Goal: Task Accomplishment & Management: Use online tool/utility

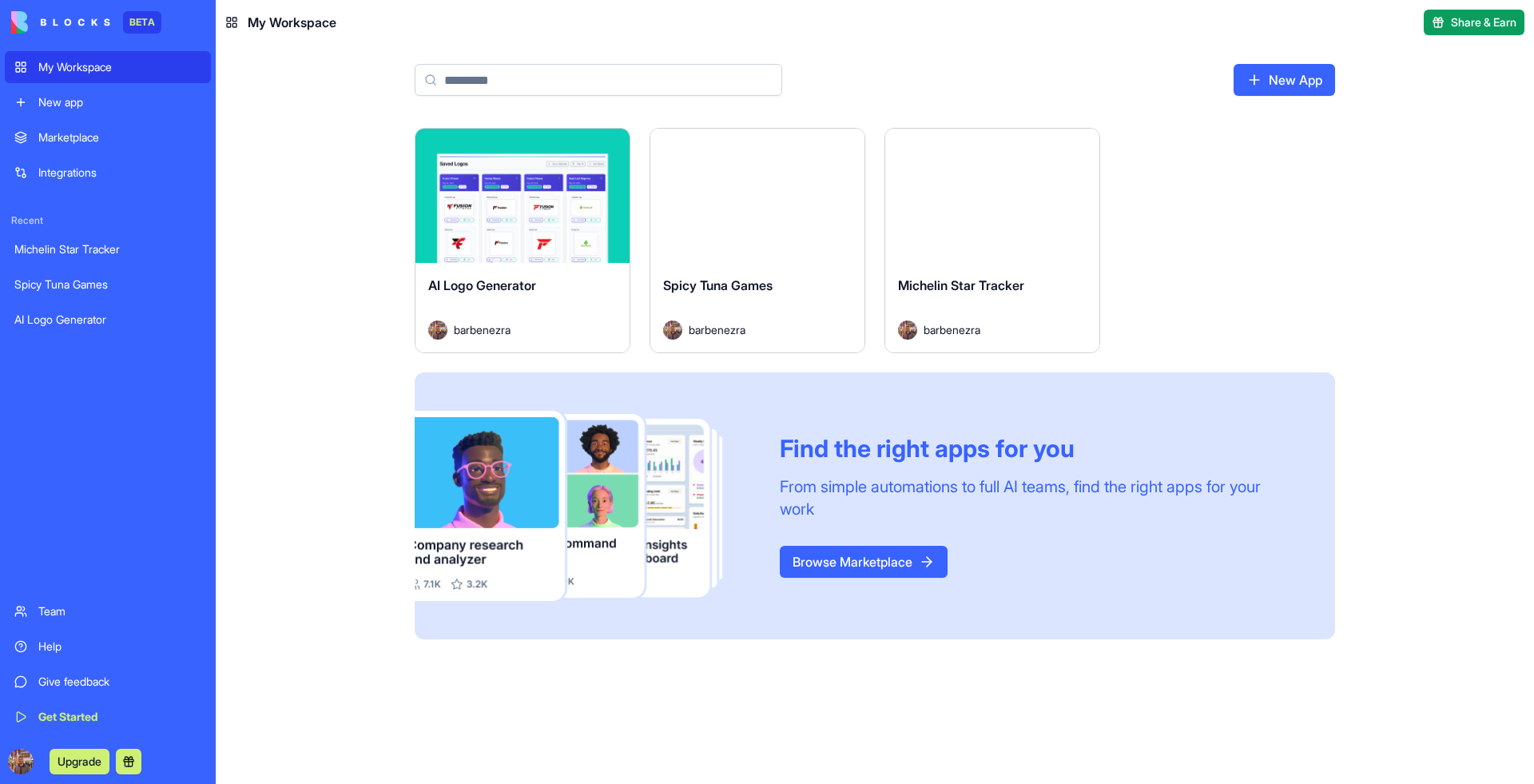
click at [789, 164] on div "Launch" at bounding box center [758, 196] width 214 height 134
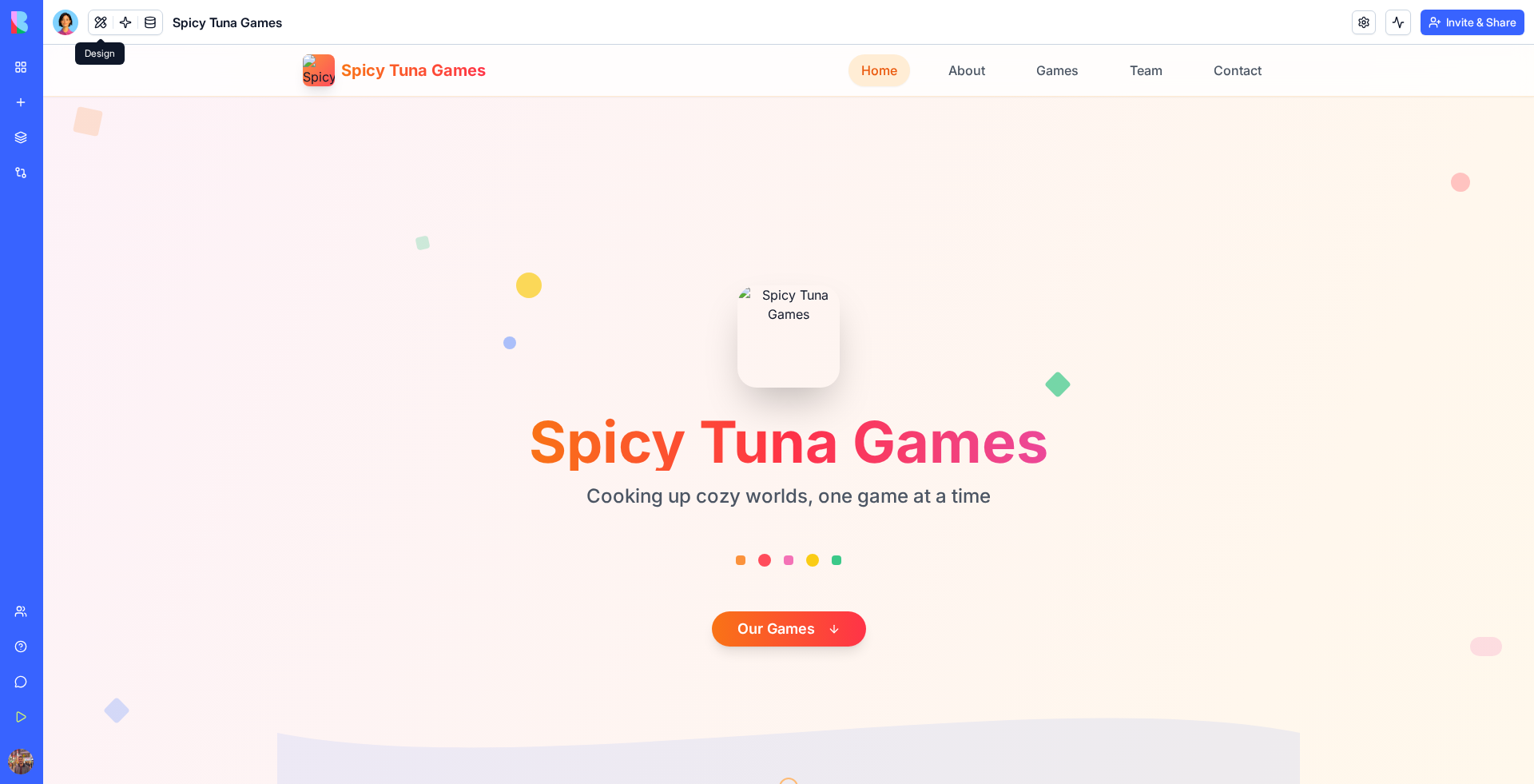
click at [95, 24] on button at bounding box center [100, 22] width 24 height 24
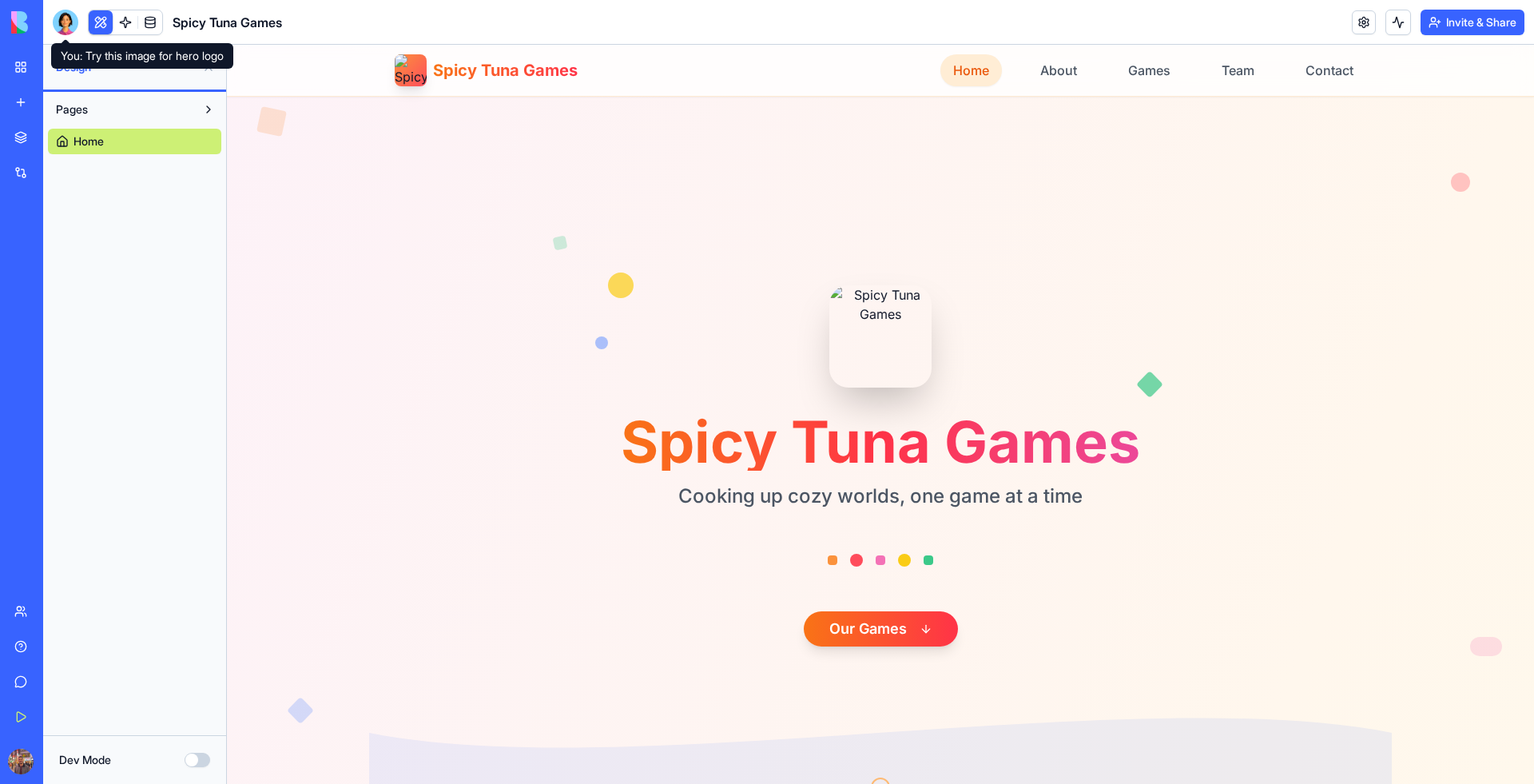
click at [62, 23] on div at bounding box center [65, 22] width 26 height 26
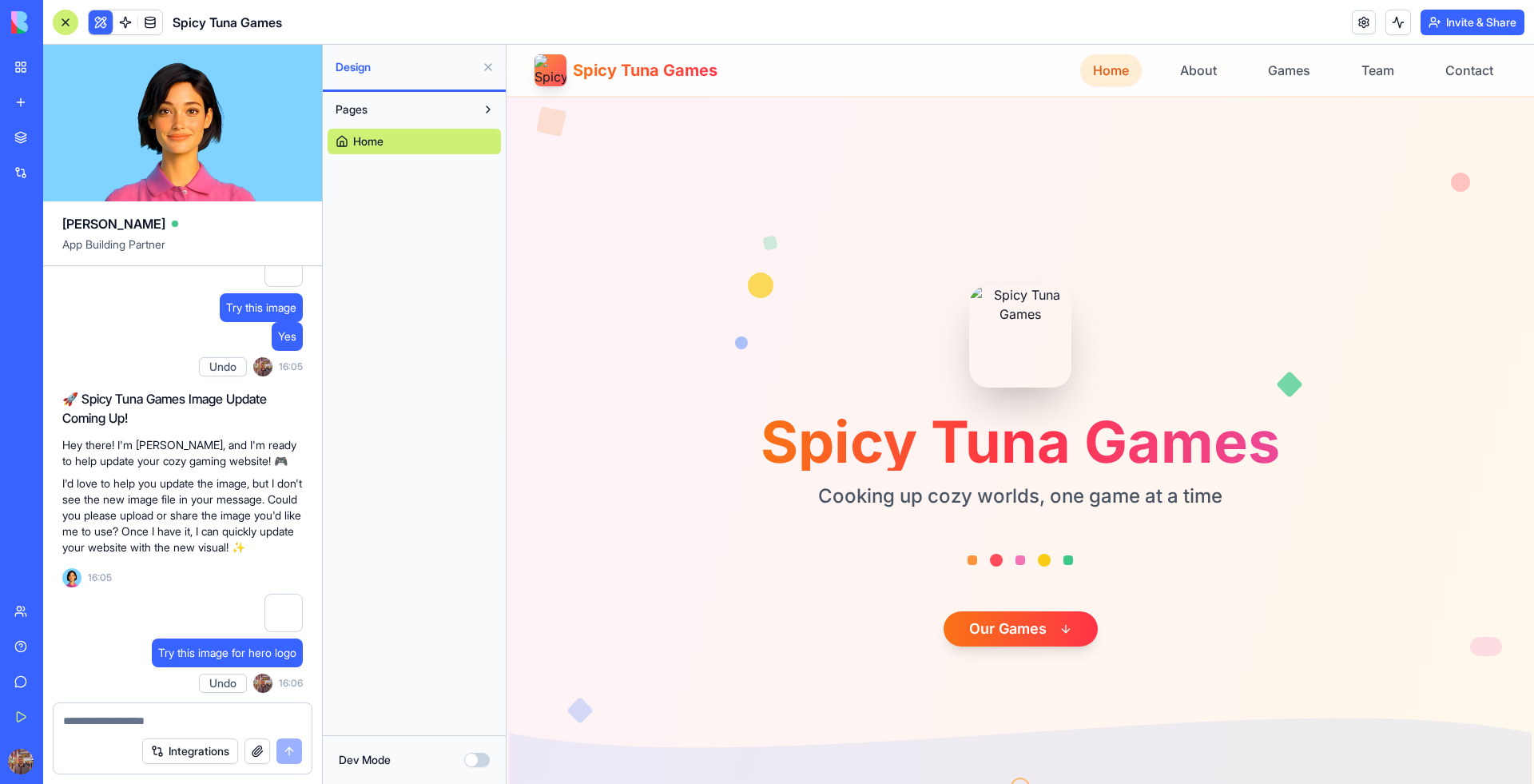
click at [485, 72] on button at bounding box center [488, 66] width 26 height 26
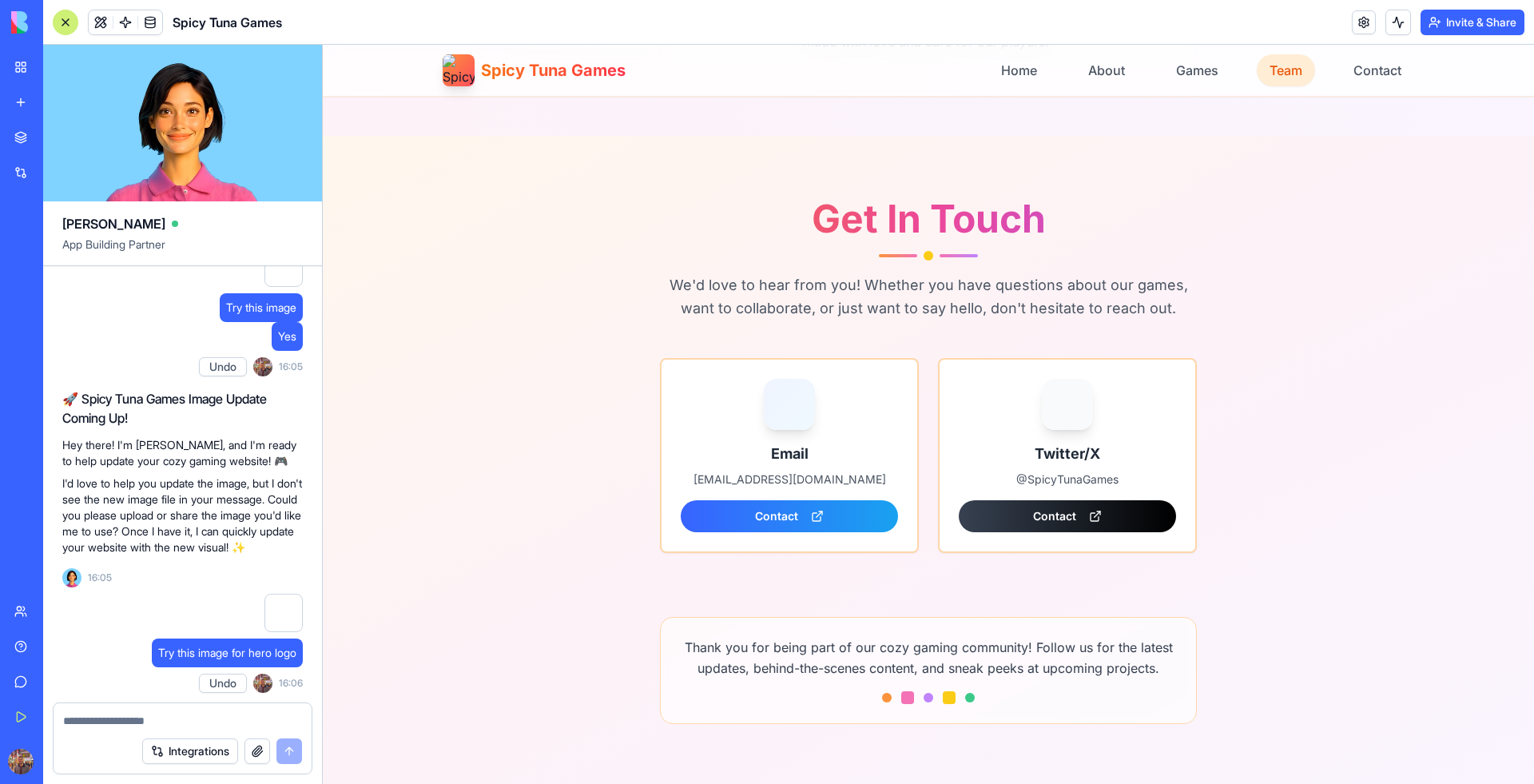
scroll to position [2756, 0]
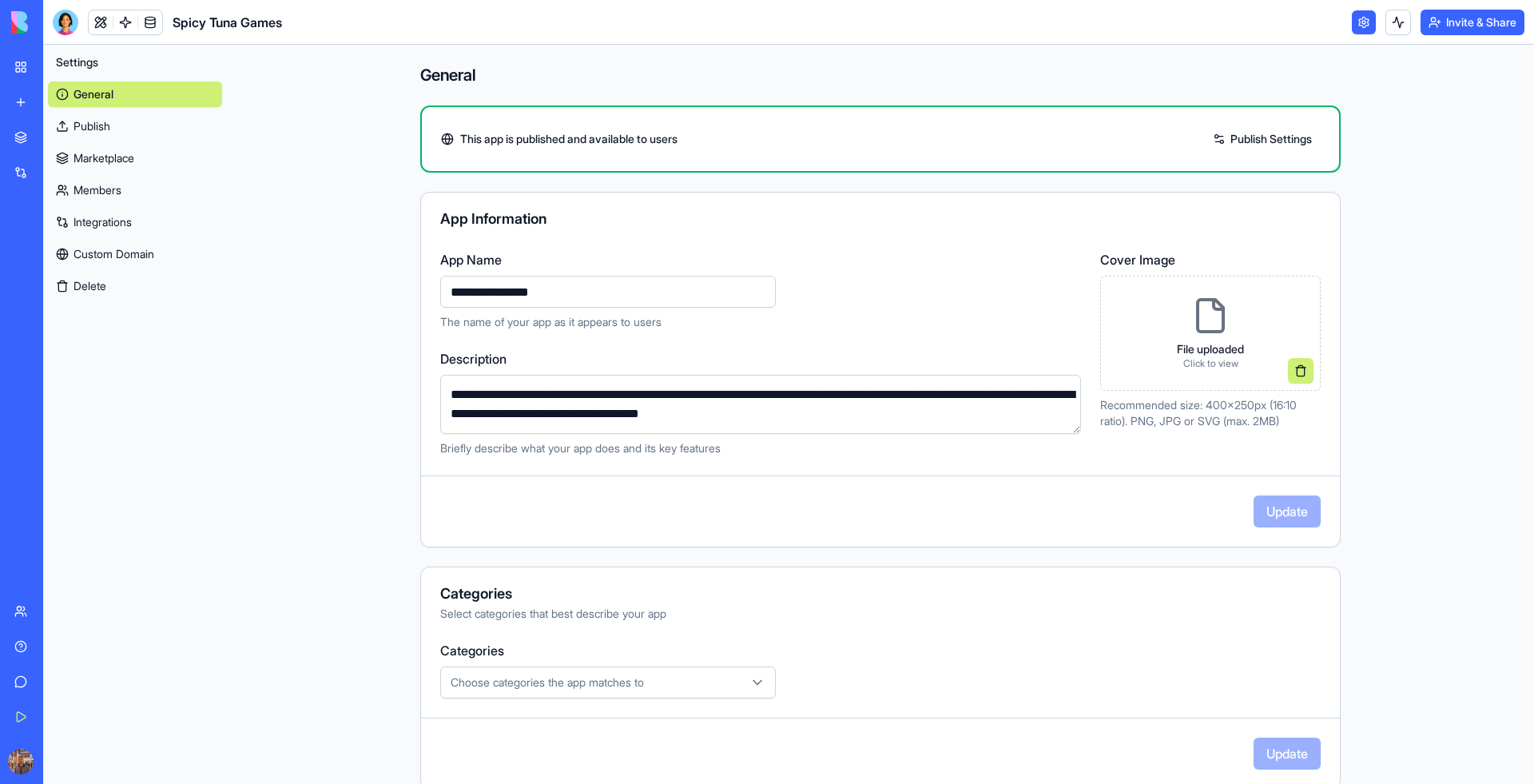
click at [103, 128] on link "Publish" at bounding box center [134, 126] width 174 height 26
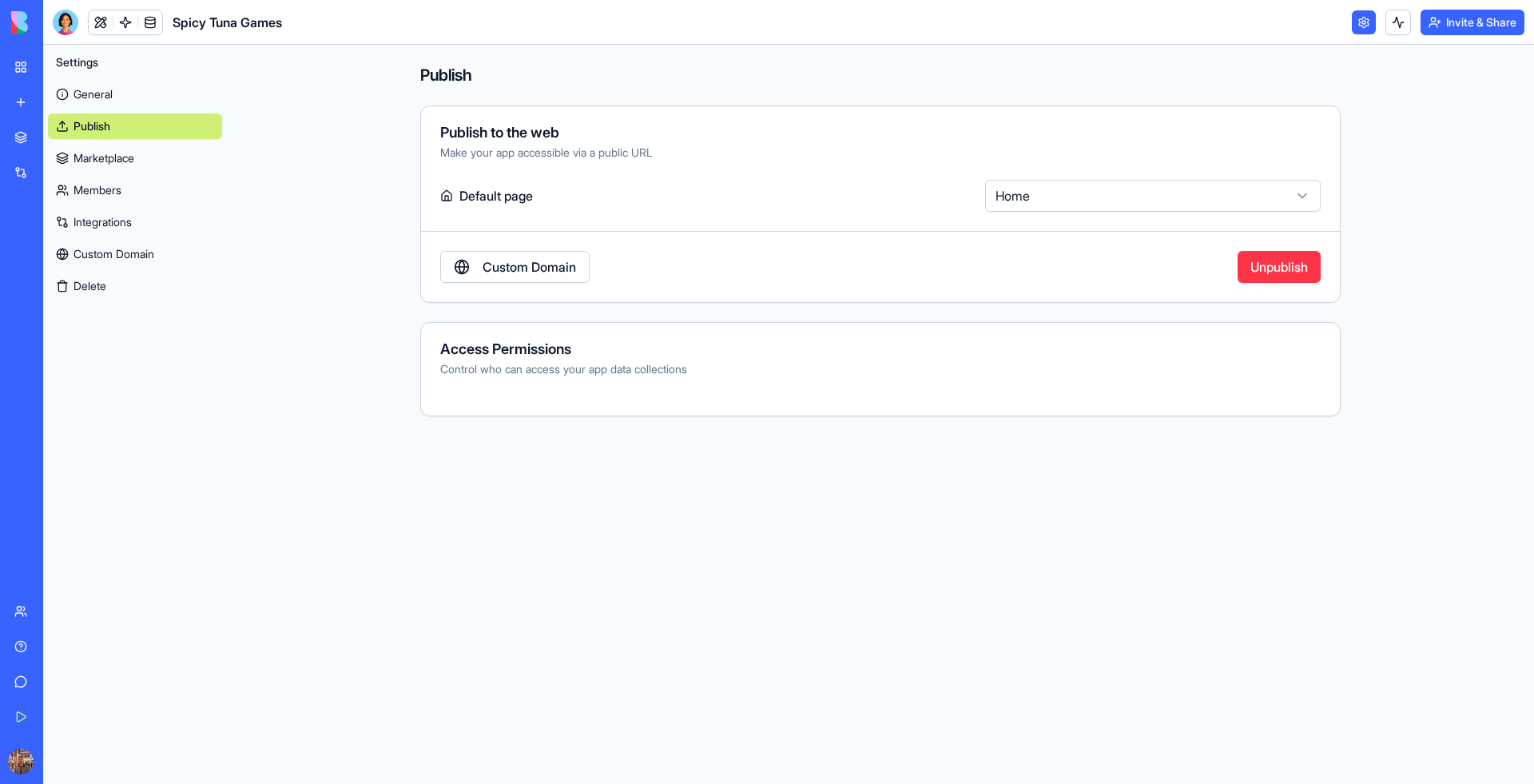
click at [141, 95] on link "General" at bounding box center [134, 94] width 174 height 26
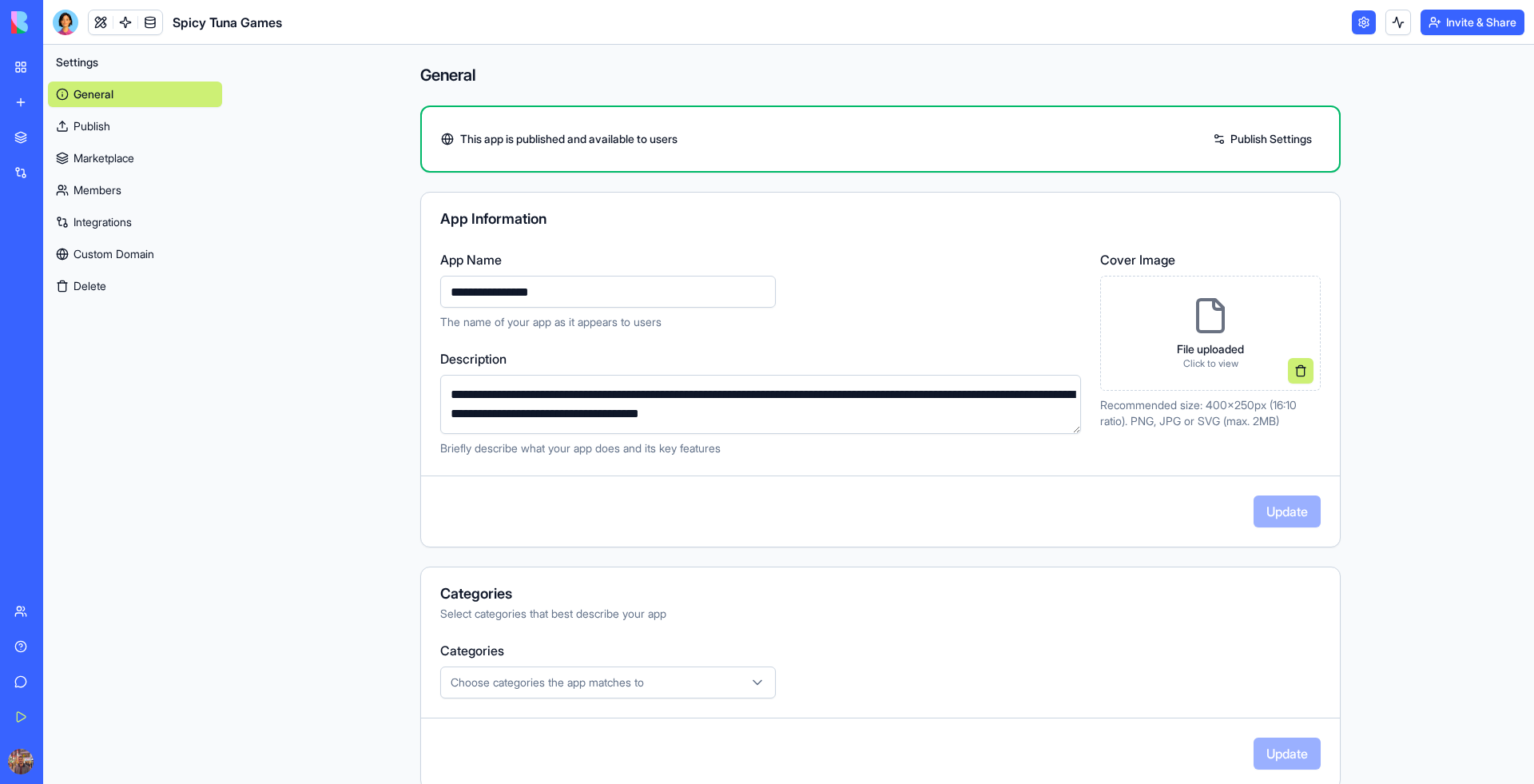
click at [1255, 146] on link "Publish Settings" at bounding box center [1263, 139] width 115 height 26
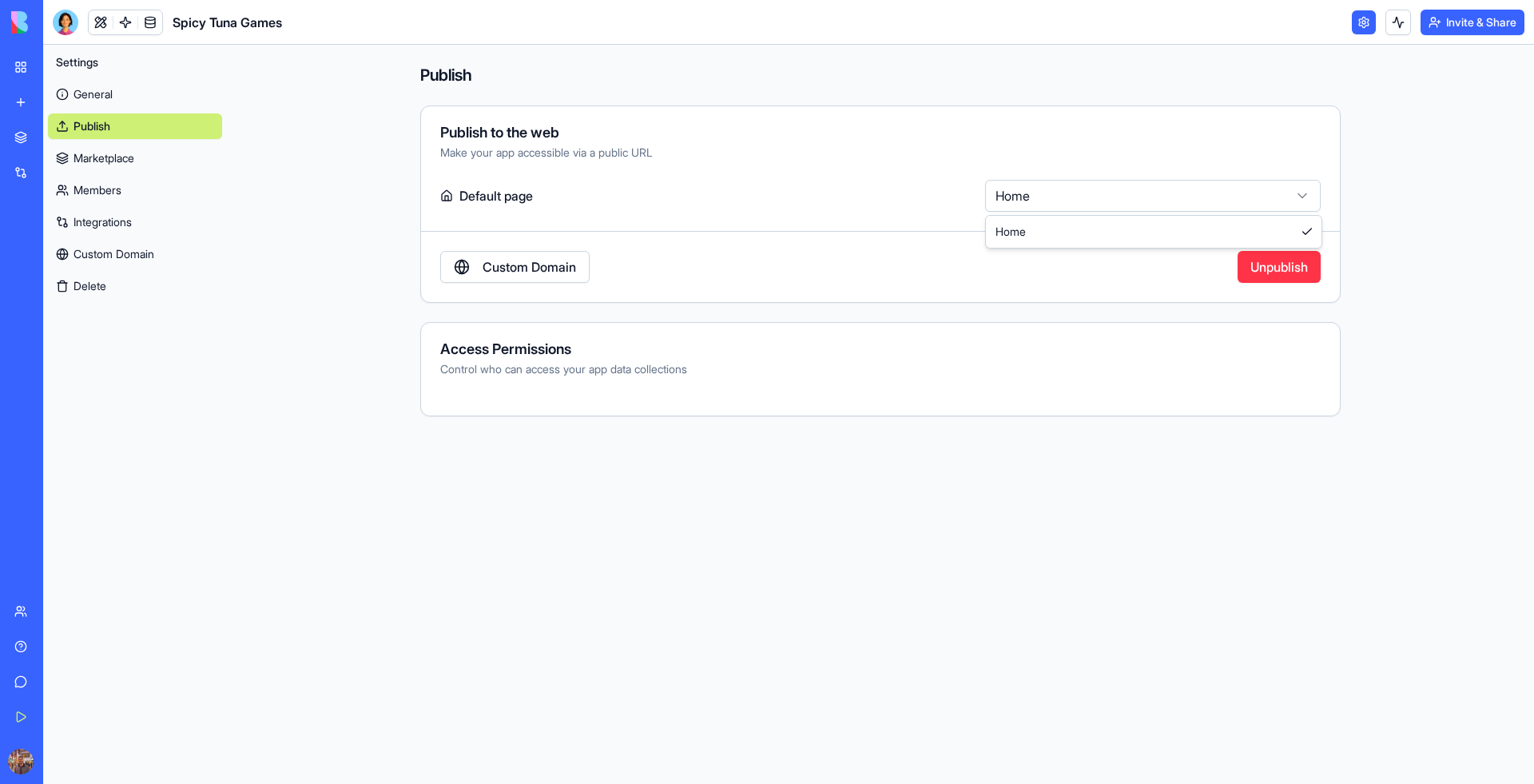
click at [1122, 200] on html "BETA My Workspace New app Marketplace Integrations Recent Michelin Star Tracker…" at bounding box center [767, 392] width 1534 height 784
click at [656, 212] on html "BETA My Workspace New app Marketplace Integrations Recent Michelin Star Tracker…" at bounding box center [767, 392] width 1534 height 784
click at [95, 91] on link "General" at bounding box center [134, 94] width 174 height 26
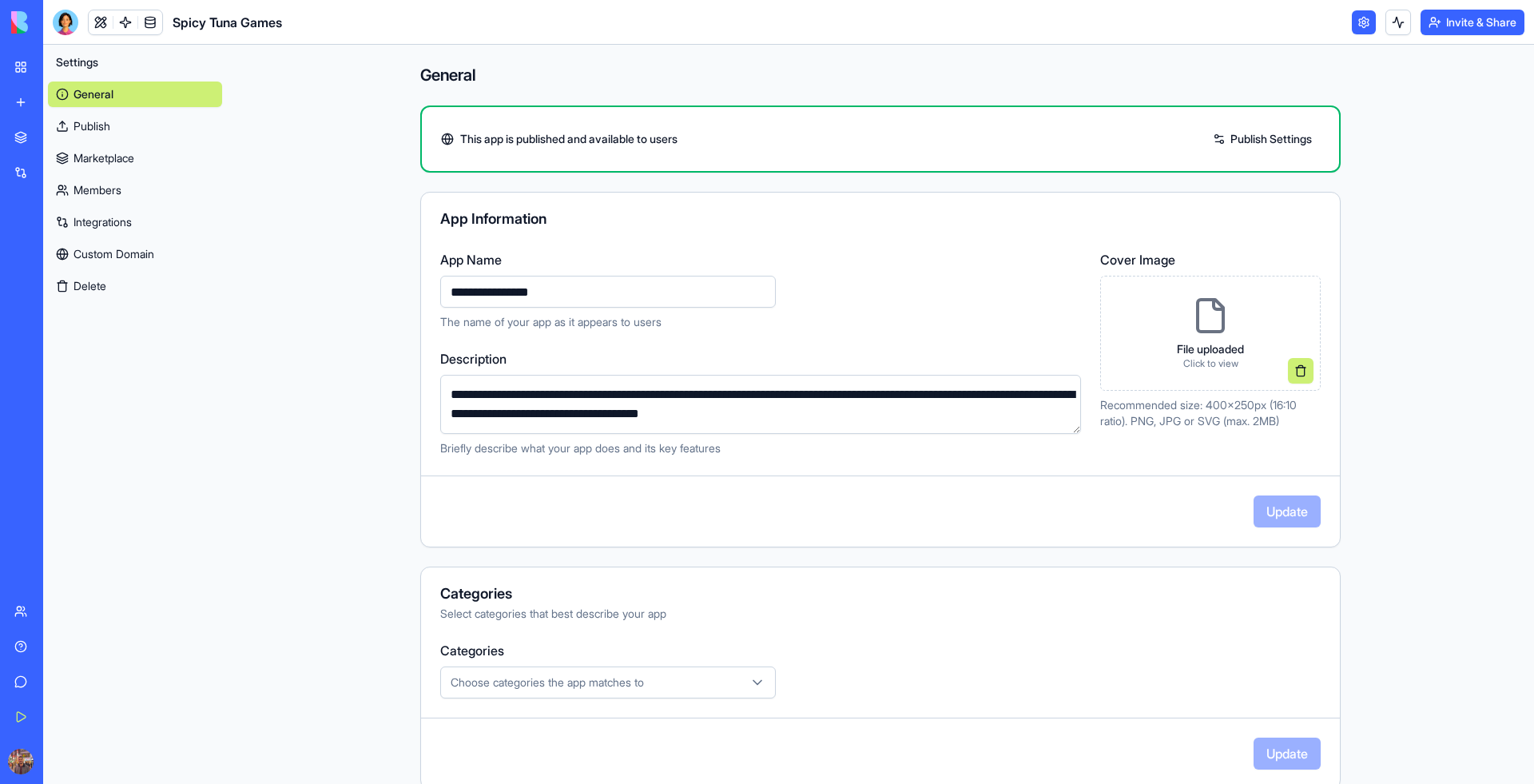
scroll to position [190, 0]
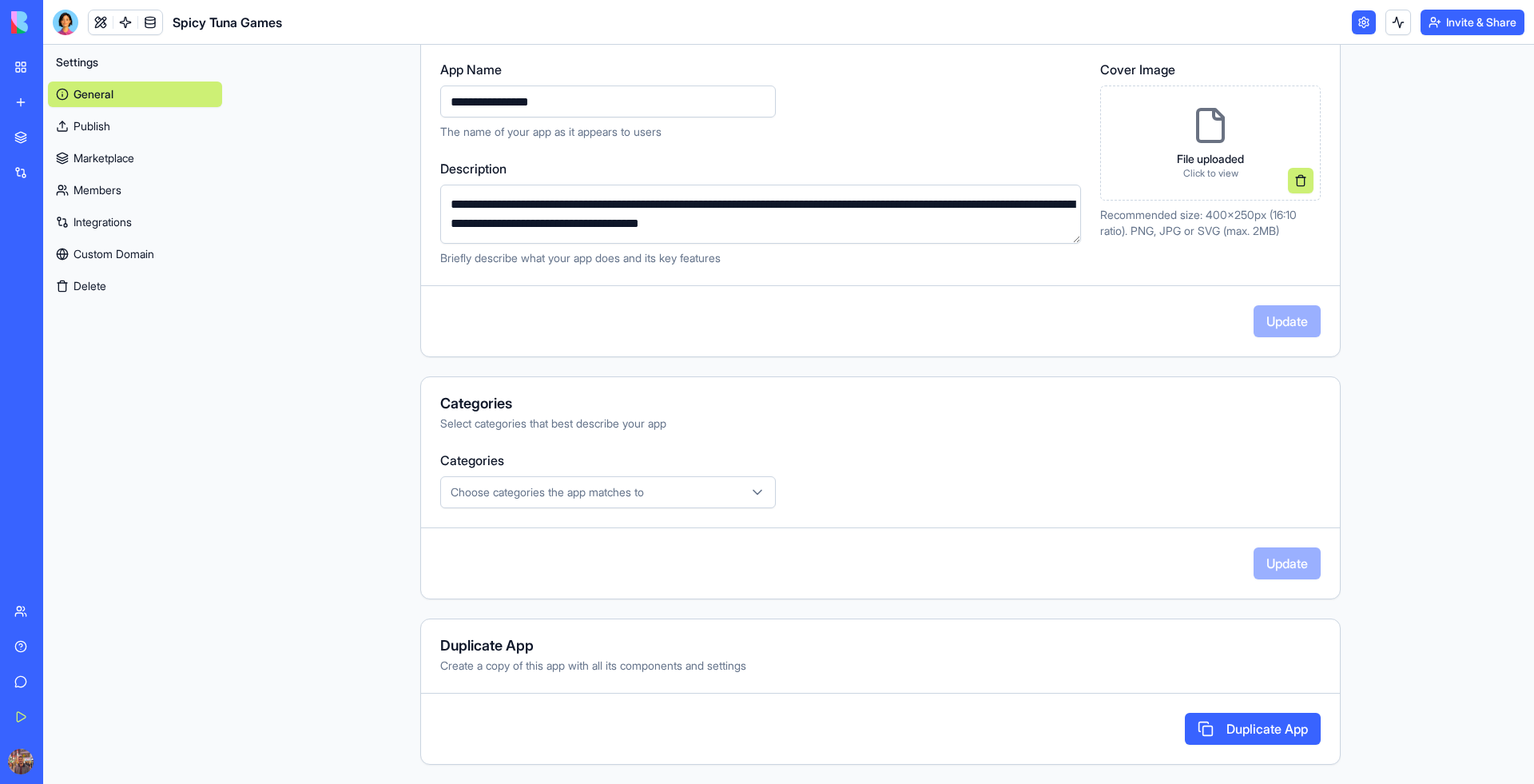
click at [29, 76] on link "My Workspace" at bounding box center [36, 67] width 64 height 32
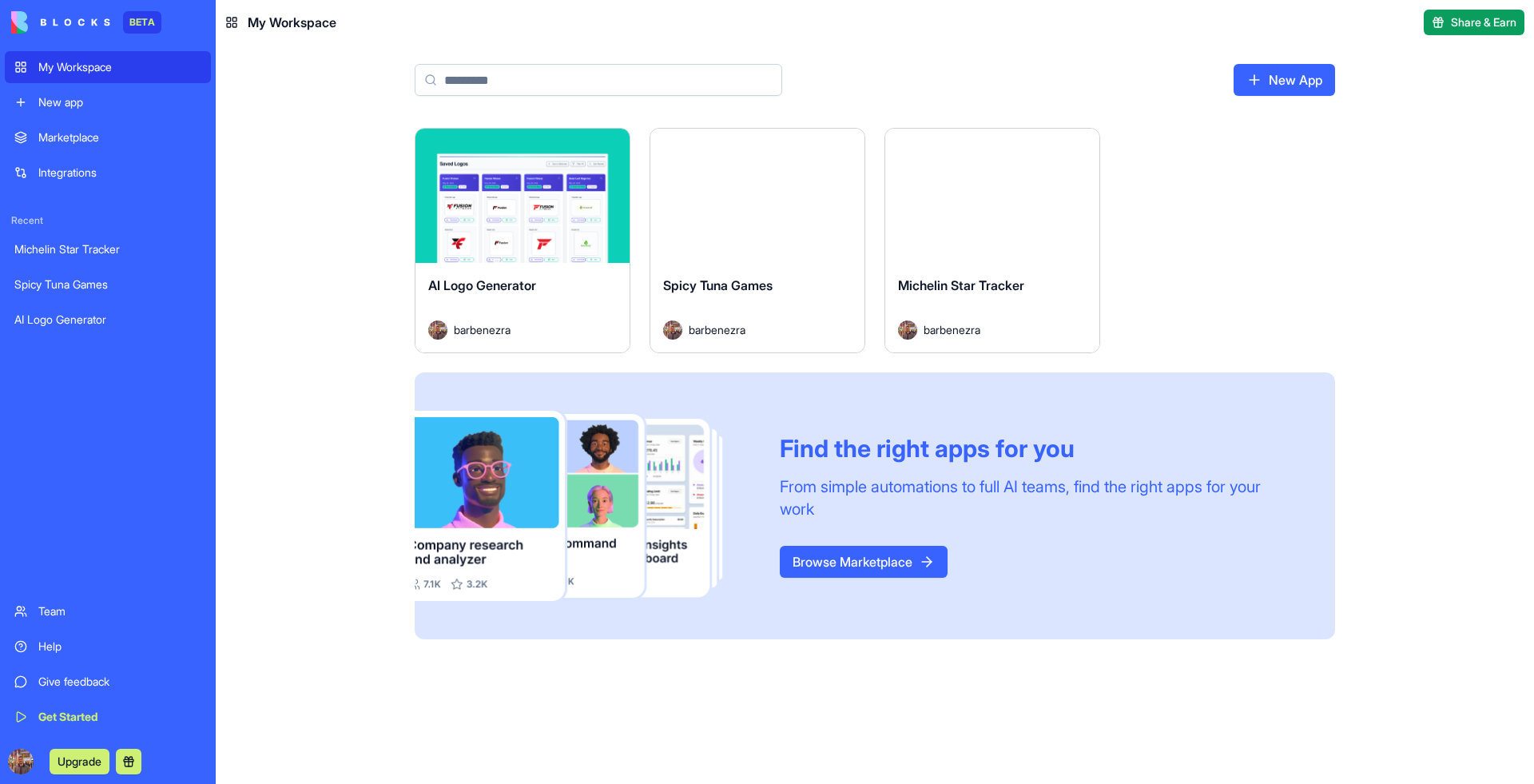
click at [705, 207] on button "Launch" at bounding box center [758, 195] width 120 height 32
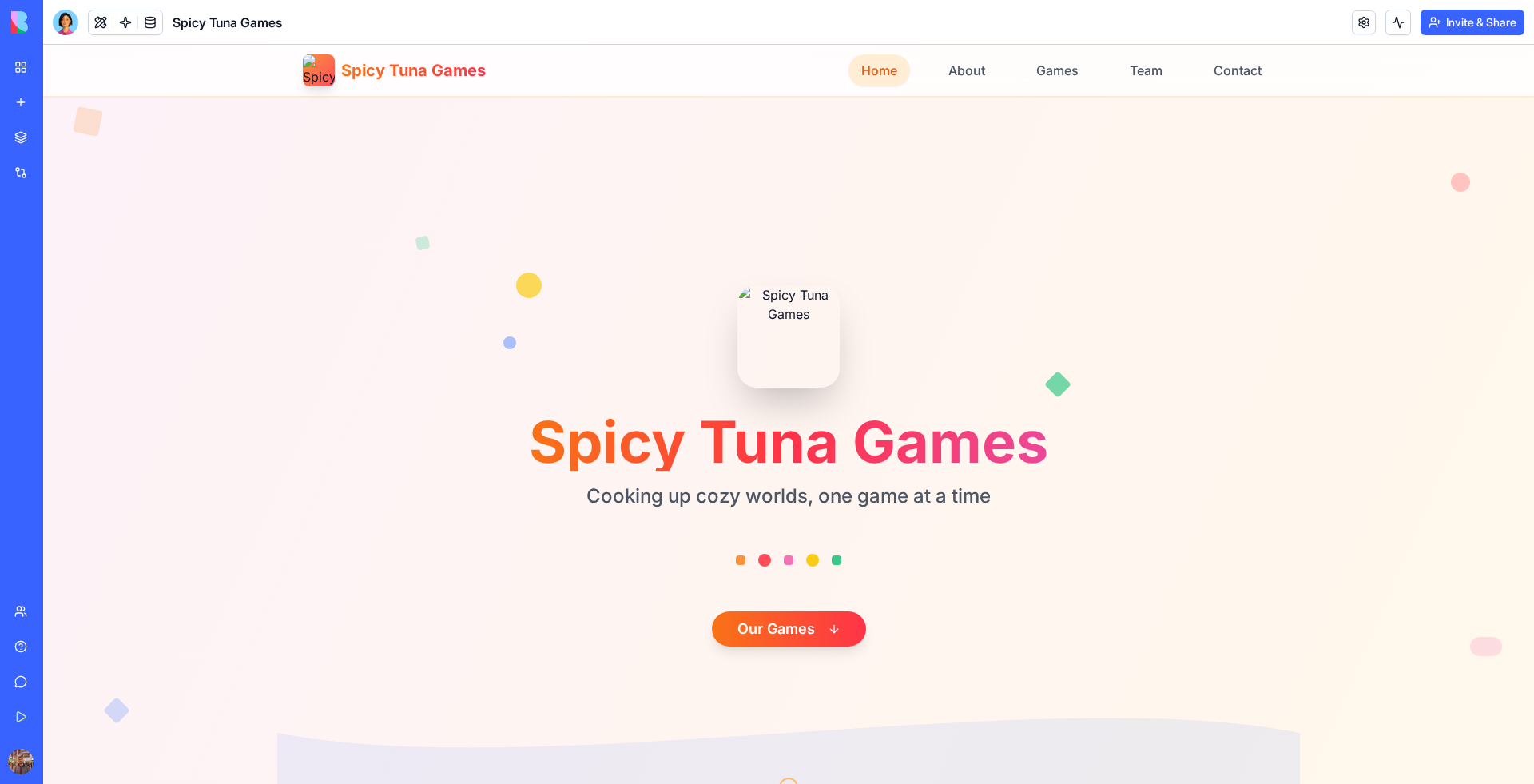
click at [1456, 16] on button "Invite & Share" at bounding box center [1473, 22] width 104 height 26
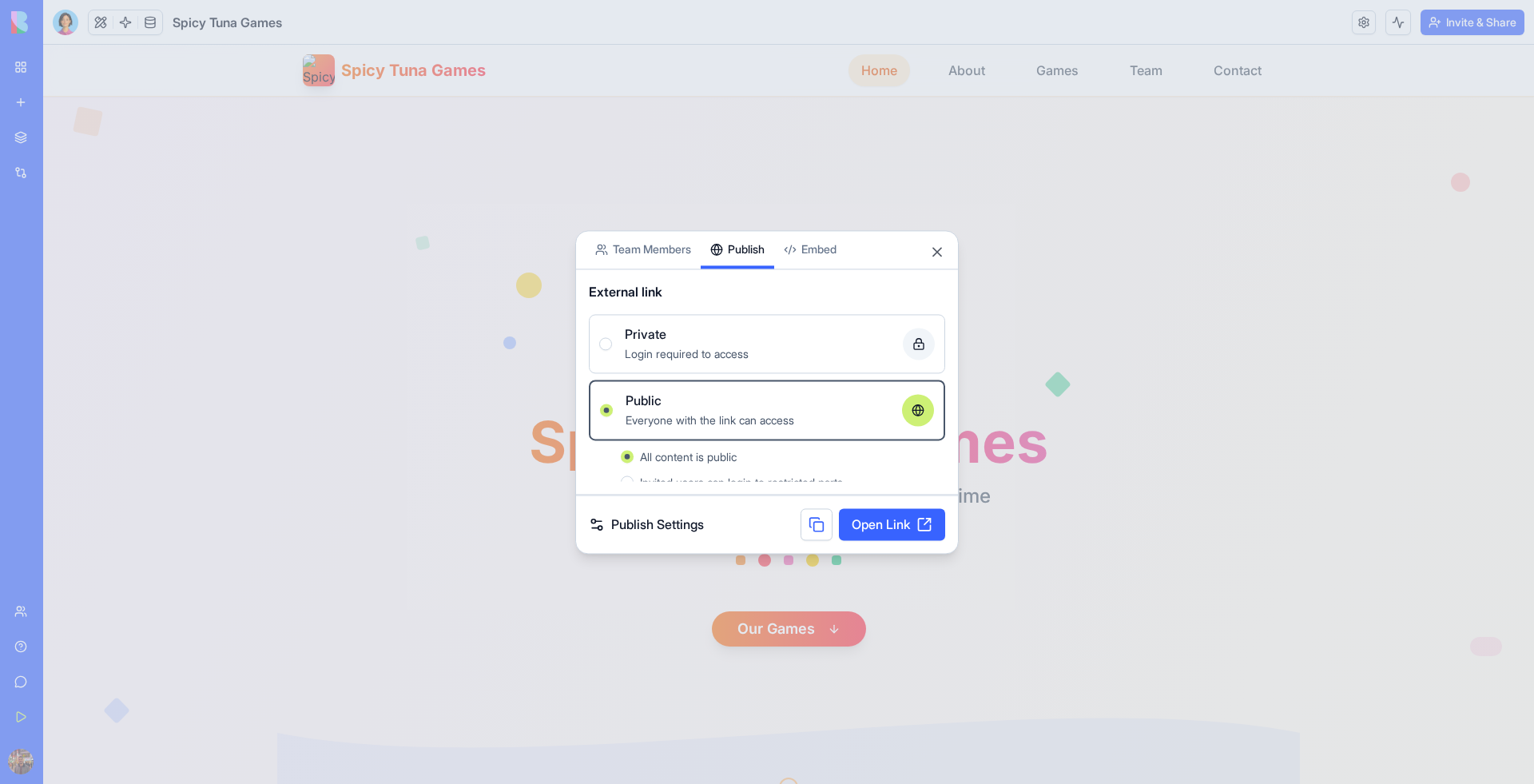
click at [744, 251] on button "Publish" at bounding box center [737, 249] width 73 height 37
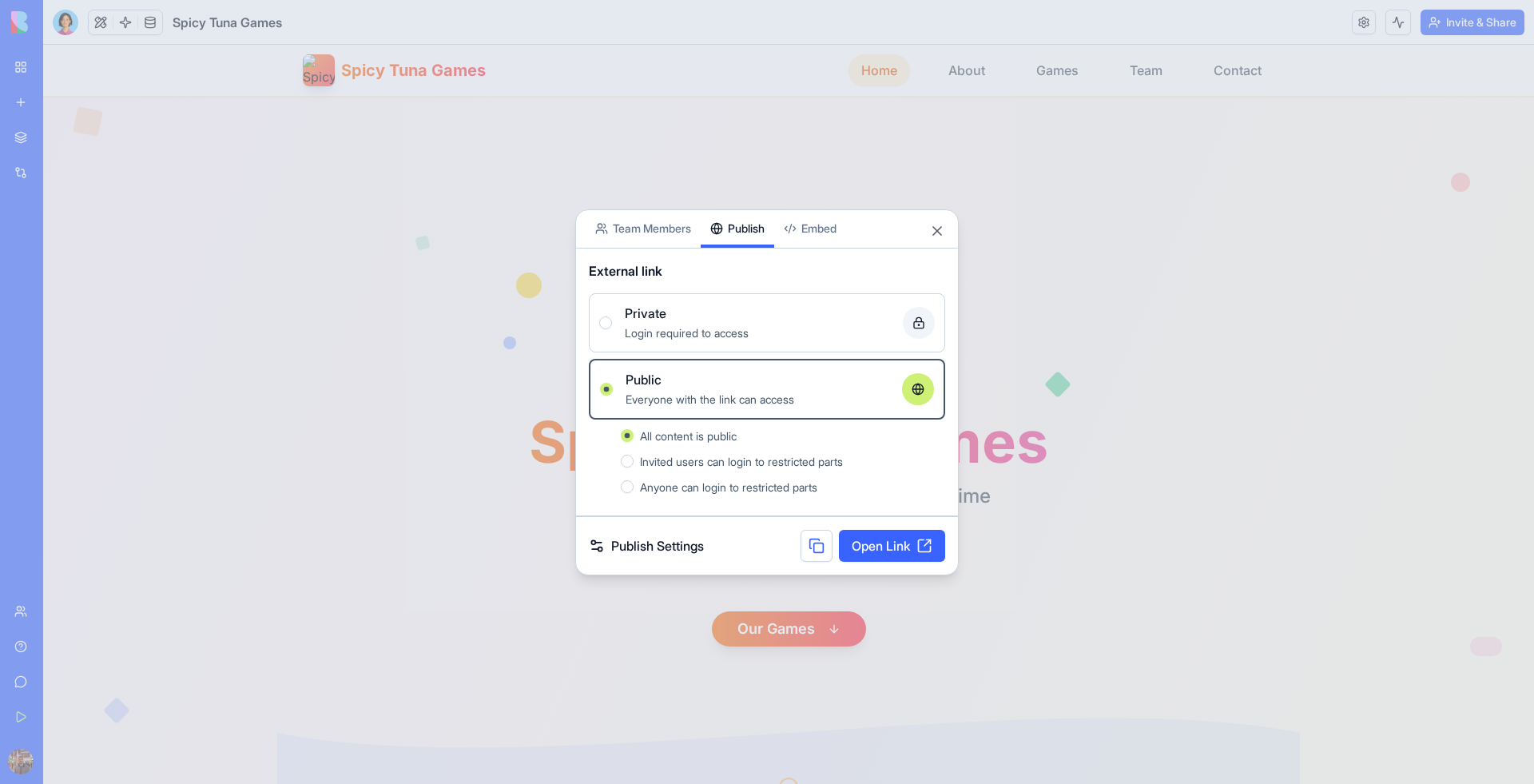
click at [886, 544] on link "Open Link" at bounding box center [892, 545] width 106 height 32
